Goal: Information Seeking & Learning: Learn about a topic

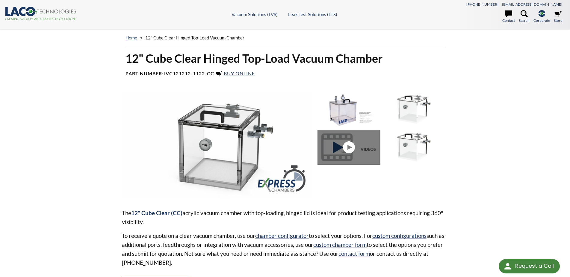
click at [138, 149] on img at bounding box center [217, 145] width 191 height 107
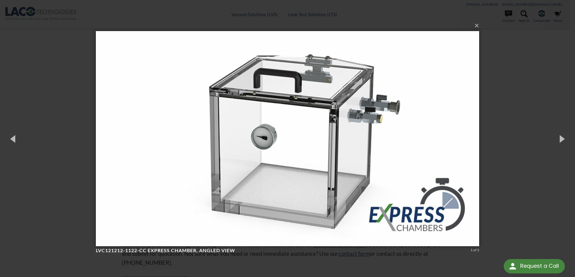
click at [497, 42] on div "× LVC121212-1122-CC Express Chamber, angled view 1 of 5 Loading..." at bounding box center [287, 138] width 575 height 277
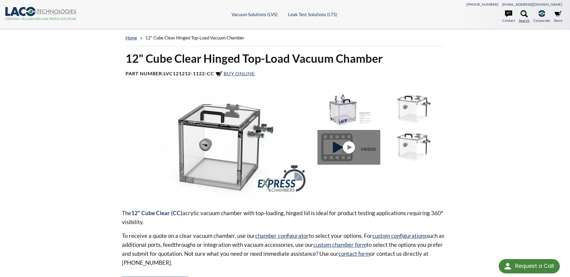
click at [526, 13] on icon at bounding box center [523, 13] width 7 height 7
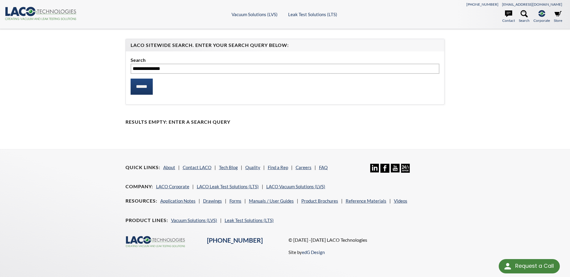
type input "**********"
click at [130, 79] on input "******" at bounding box center [141, 87] width 22 height 16
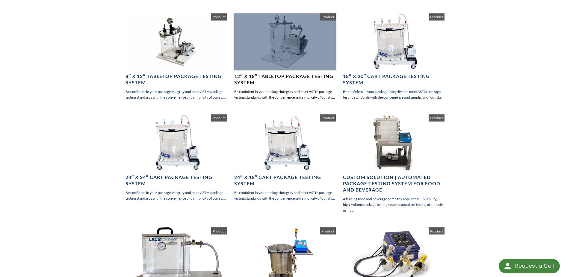
scroll to position [92, 0]
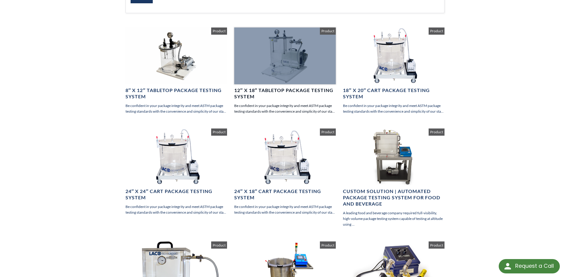
click at [281, 72] on div at bounding box center [284, 56] width 101 height 57
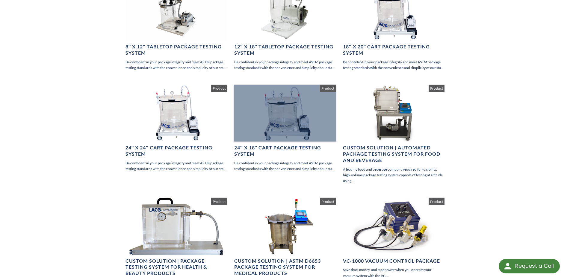
scroll to position [183, 0]
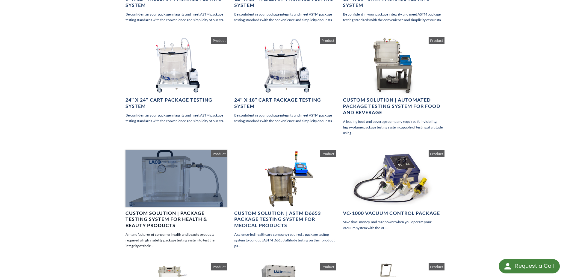
click at [211, 179] on div at bounding box center [175, 178] width 101 height 57
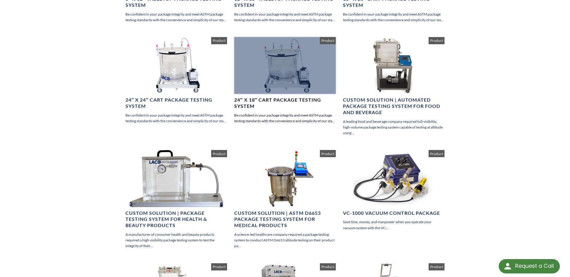
scroll to position [92, 0]
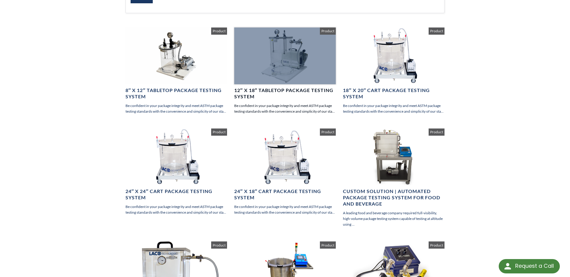
click at [290, 60] on div at bounding box center [284, 56] width 101 height 57
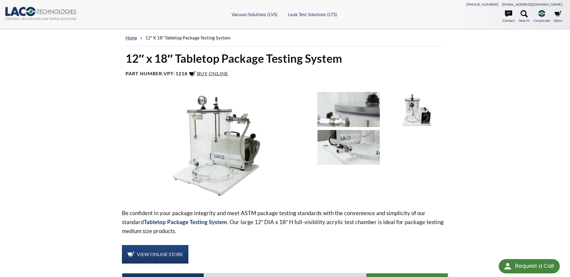
click at [221, 76] on span "Buy Online" at bounding box center [212, 74] width 31 height 6
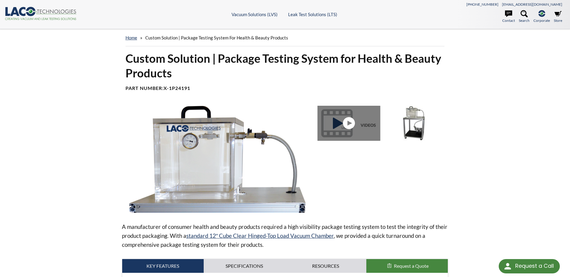
click at [410, 118] on img at bounding box center [414, 123] width 62 height 35
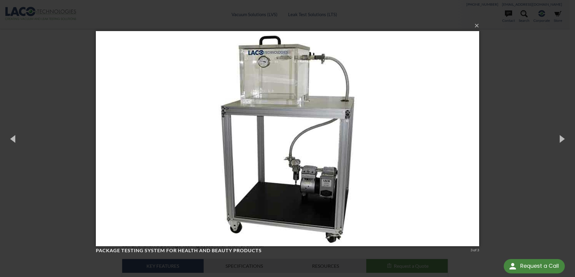
click at [508, 75] on div "× Package testing system for health and beauty products 3 of 3 Loading..." at bounding box center [287, 138] width 575 height 277
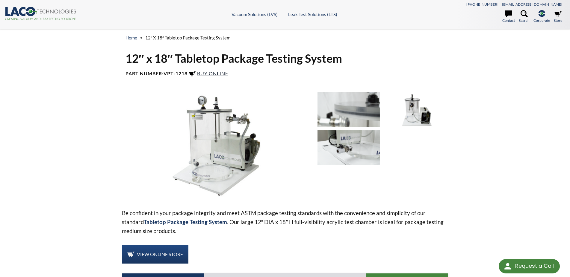
click at [209, 73] on span "Buy Online" at bounding box center [212, 74] width 31 height 6
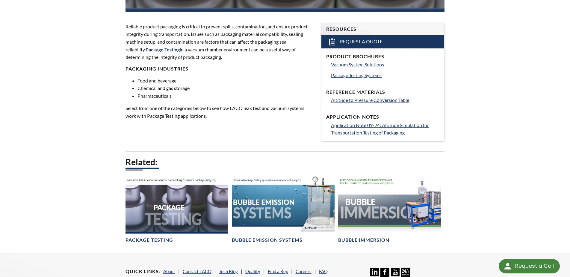
scroll to position [302, 0]
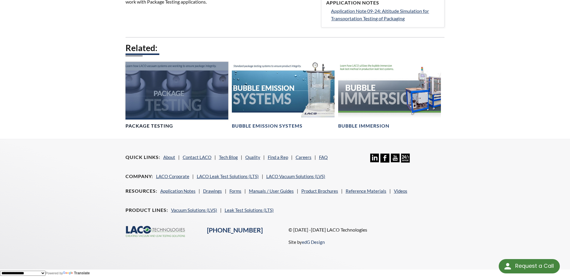
click at [196, 97] on div at bounding box center [176, 91] width 103 height 58
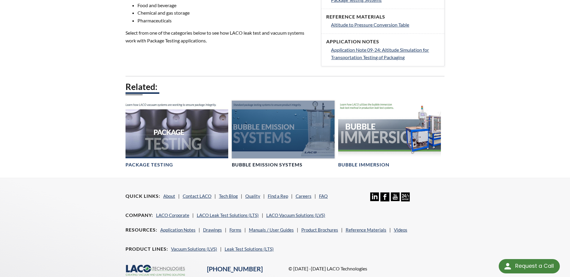
scroll to position [232, 0]
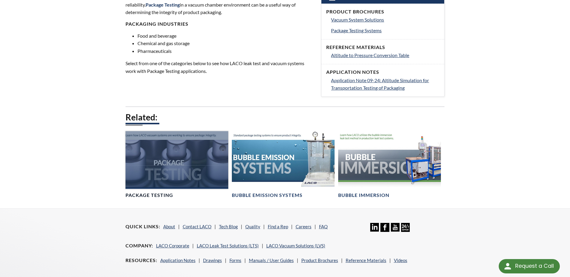
click at [202, 153] on div at bounding box center [176, 160] width 103 height 58
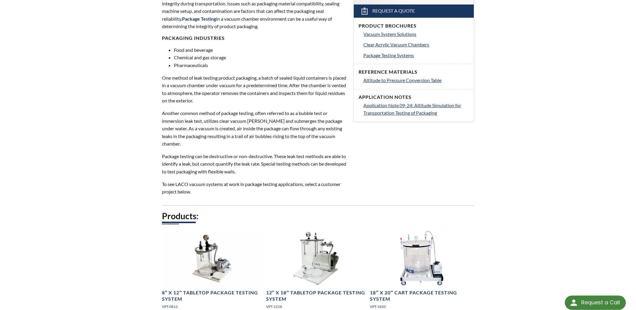
scroll to position [257, 0]
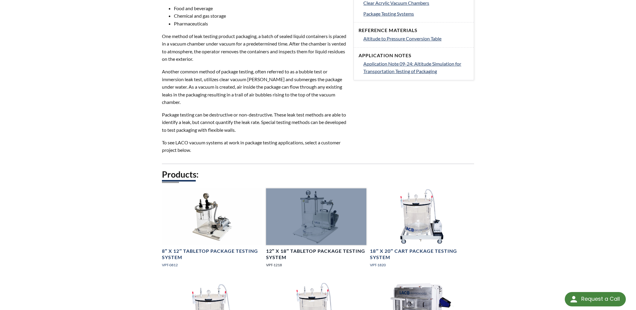
click at [313, 223] on div at bounding box center [316, 216] width 101 height 56
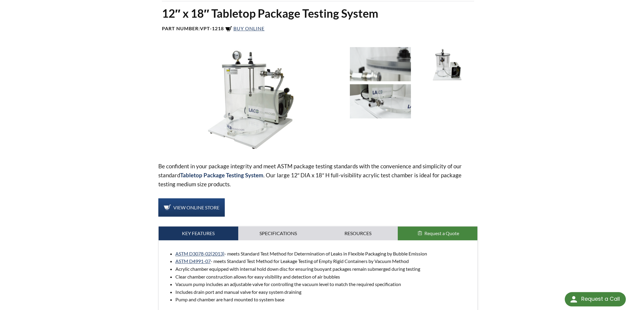
scroll to position [64, 0]
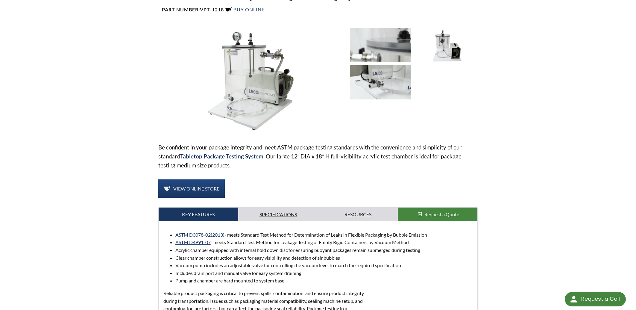
click at [267, 214] on link "Specifications" at bounding box center [278, 214] width 80 height 14
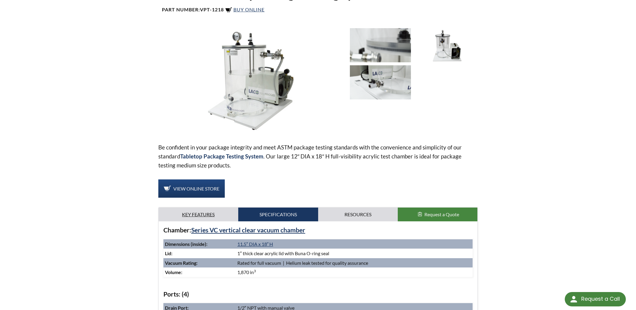
click at [190, 215] on link "Key Features" at bounding box center [199, 214] width 80 height 14
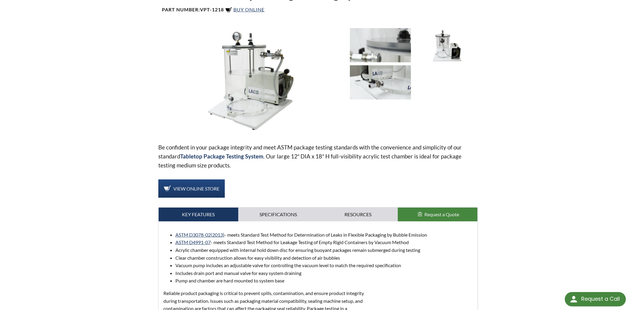
scroll to position [0, 0]
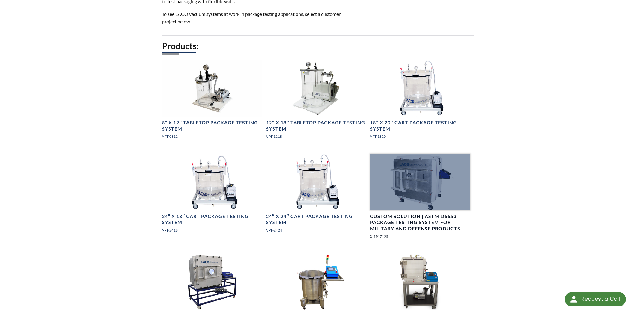
scroll to position [289, 0]
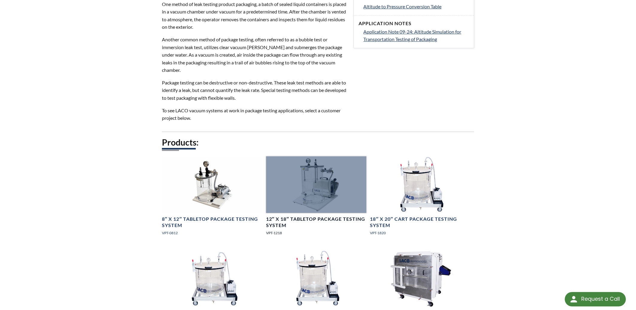
click at [306, 180] on div at bounding box center [316, 184] width 101 height 56
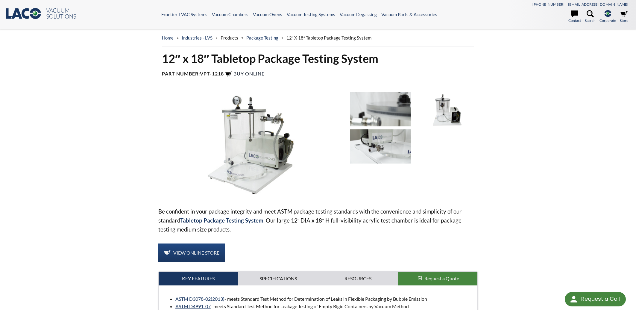
click at [254, 72] on span "Buy Online" at bounding box center [248, 74] width 31 height 6
